Goal: Task Accomplishment & Management: Manage account settings

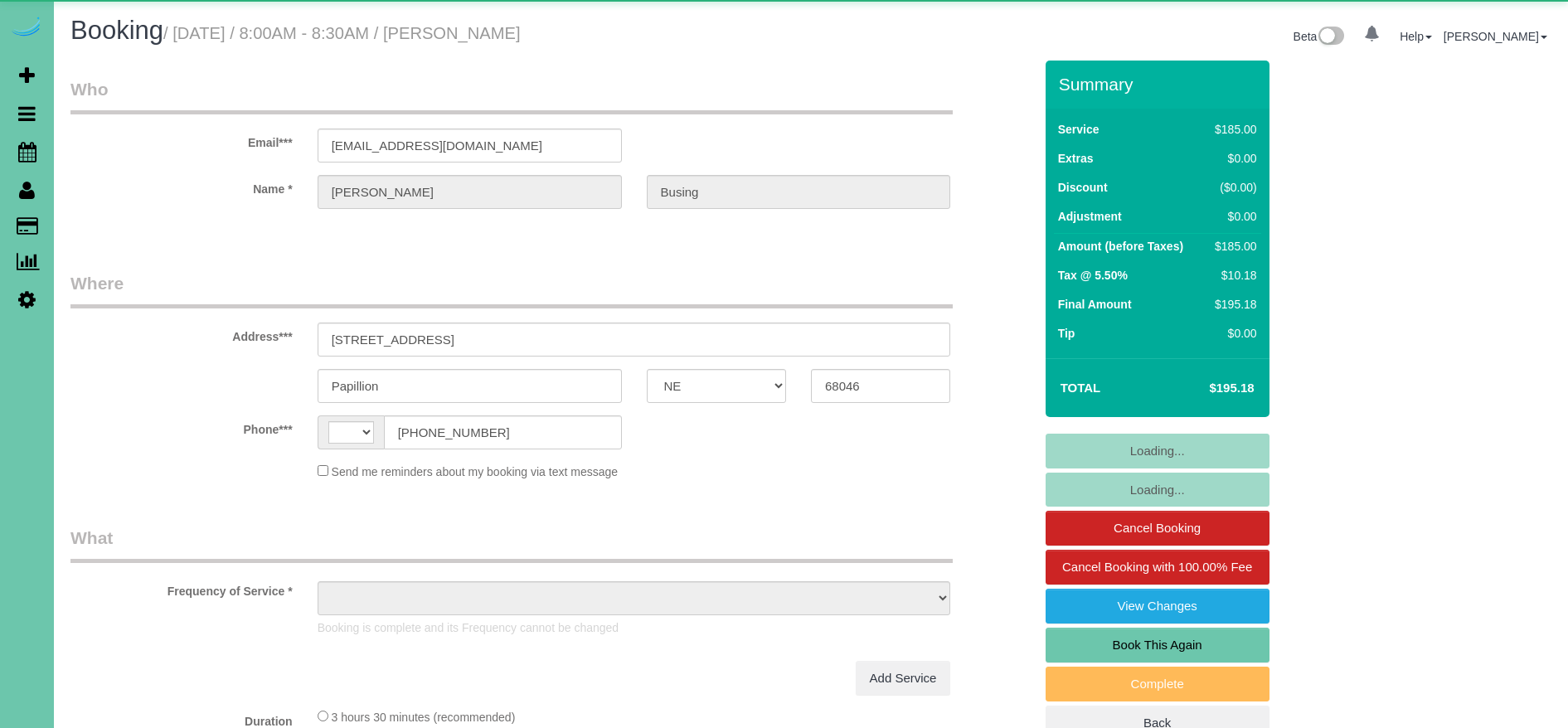
select select "NE"
select select "string:US"
select select "object:842"
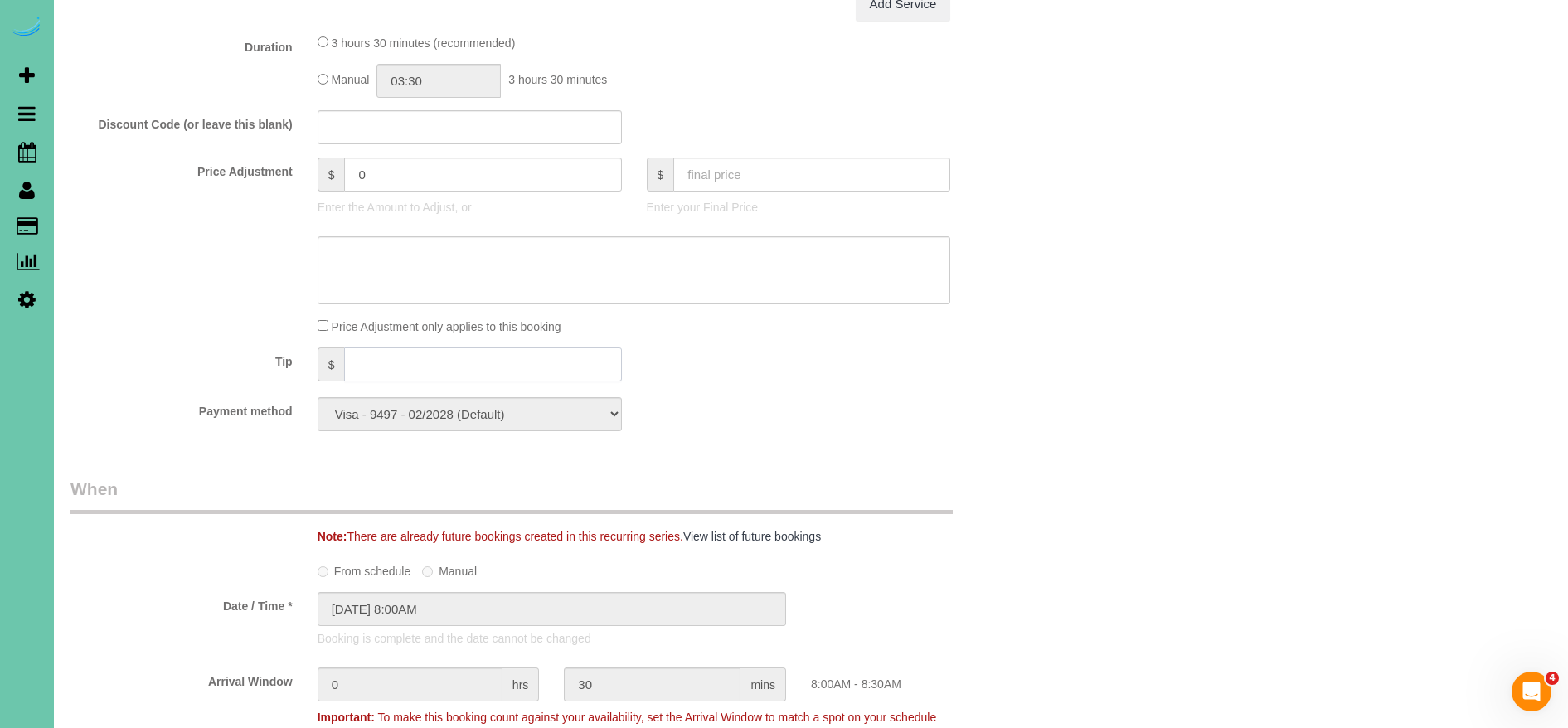
click at [520, 367] on input "text" at bounding box center [482, 364] width 277 height 34
type input "35"
click at [835, 468] on div "Who Email*** businglisa@yahoo.com Name * Lisa Busing Where Address*** 11506 S 1…" at bounding box center [551, 508] width 987 height 2403
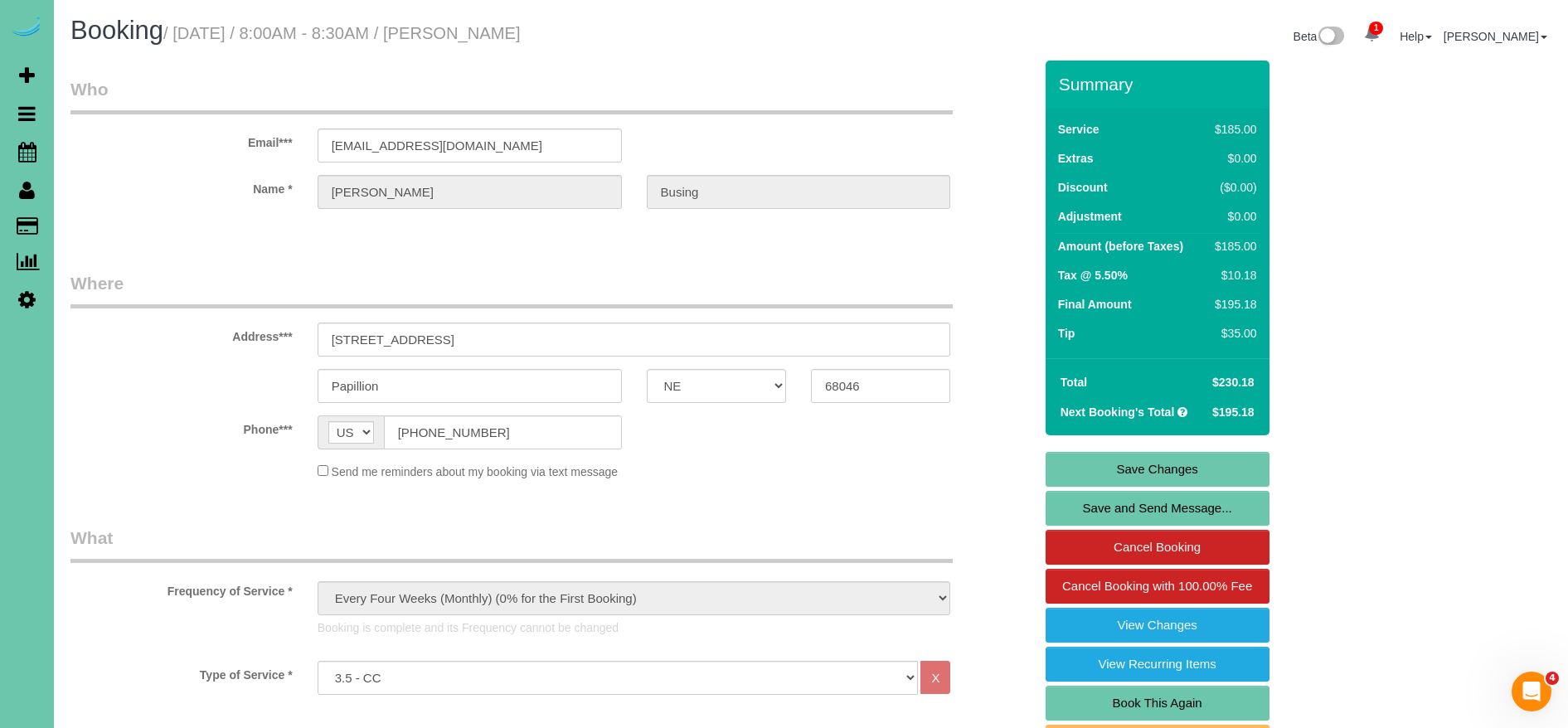
click at [1157, 463] on link "Save Changes" at bounding box center [1157, 468] width 224 height 35
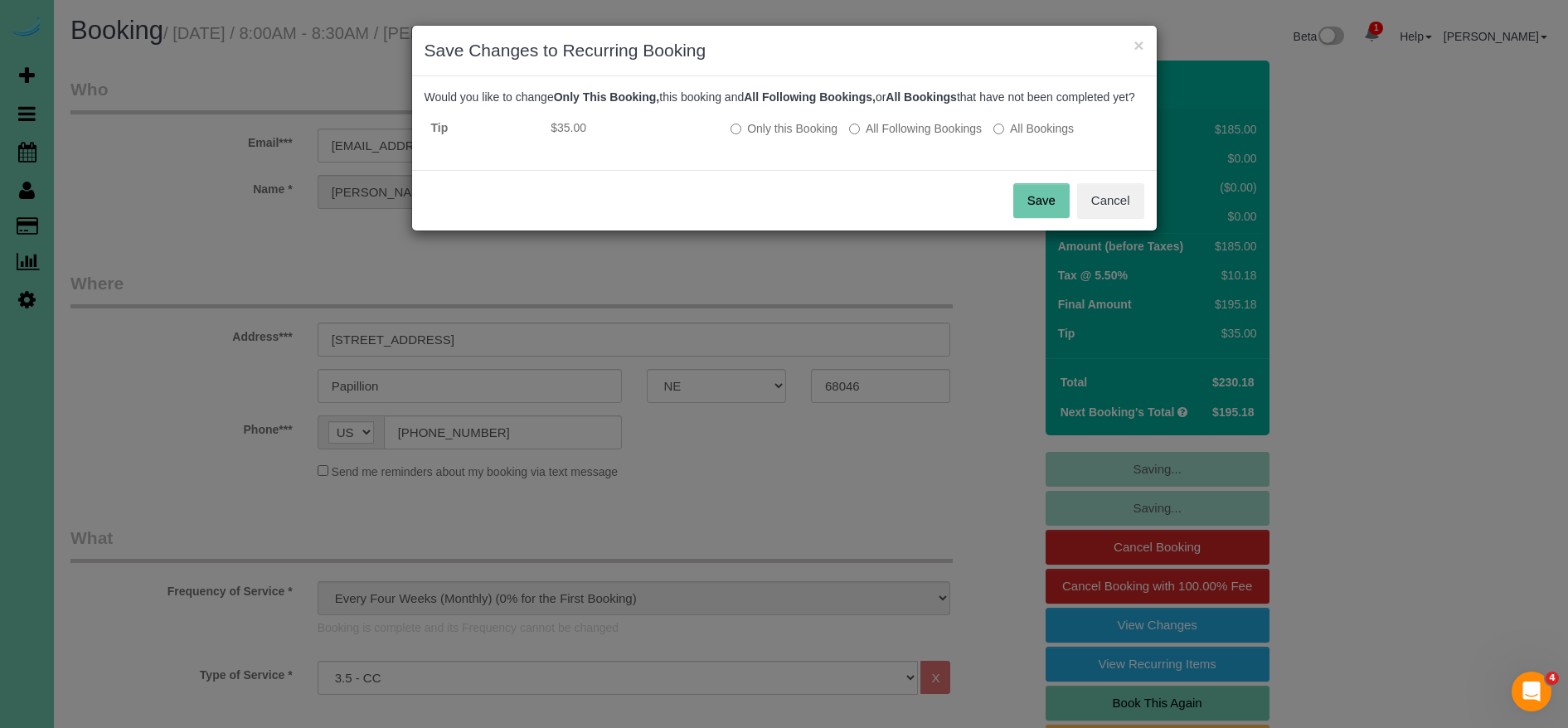
click at [1034, 211] on button "Save" at bounding box center [1041, 200] width 56 height 35
